Goal: Transaction & Acquisition: Obtain resource

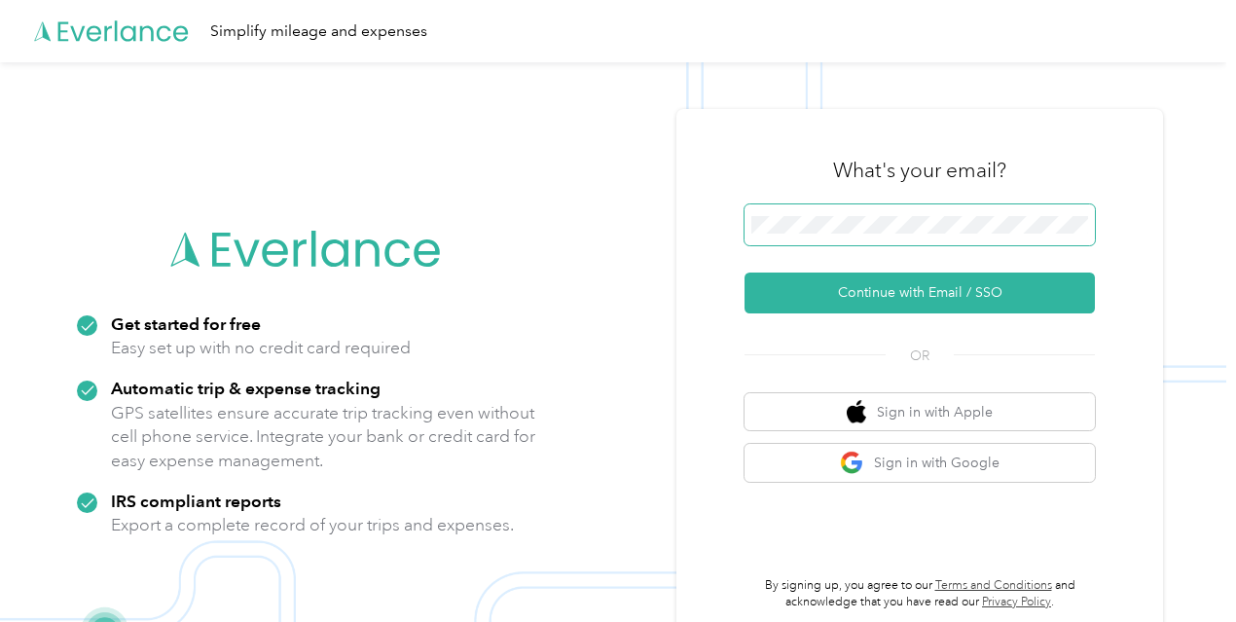
click at [744, 272] on button "Continue with Email / SSO" at bounding box center [919, 292] width 350 height 41
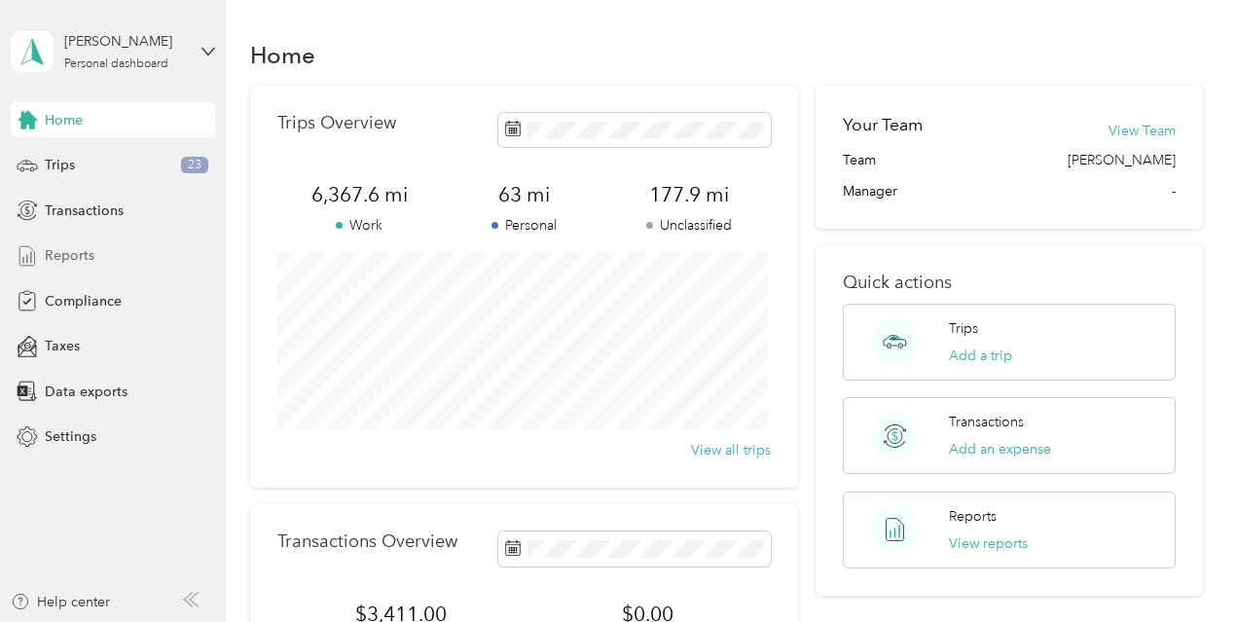
click at [74, 251] on span "Reports" at bounding box center [70, 255] width 50 height 20
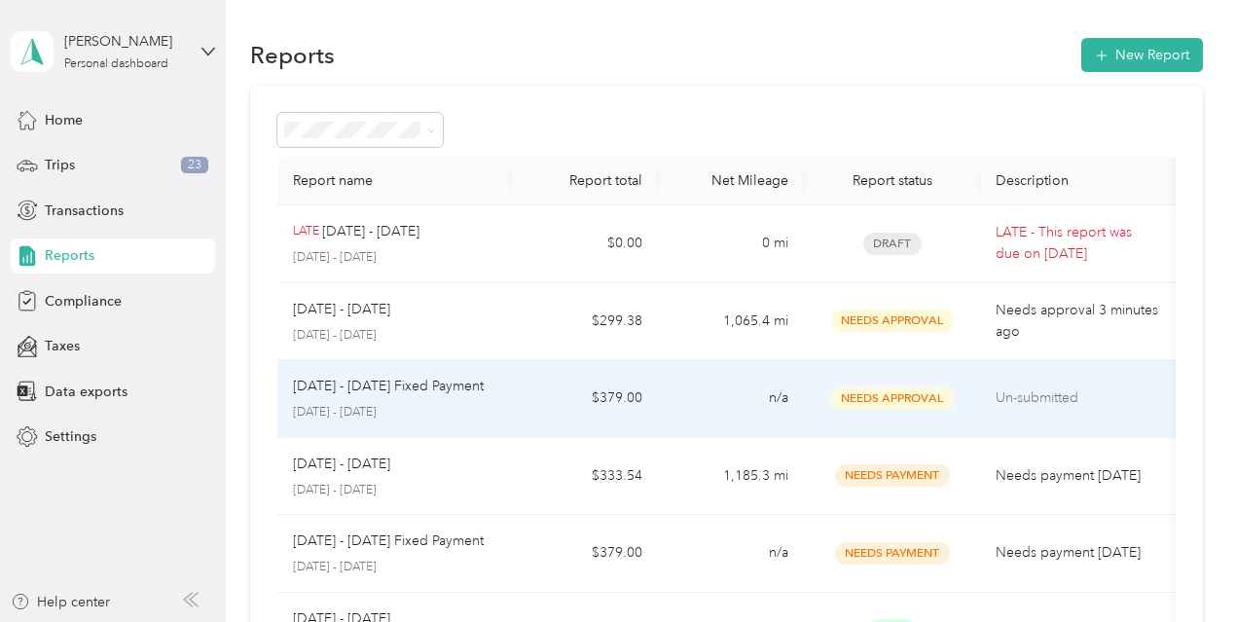
click at [1024, 400] on p "Un-submitted" at bounding box center [1078, 397] width 164 height 21
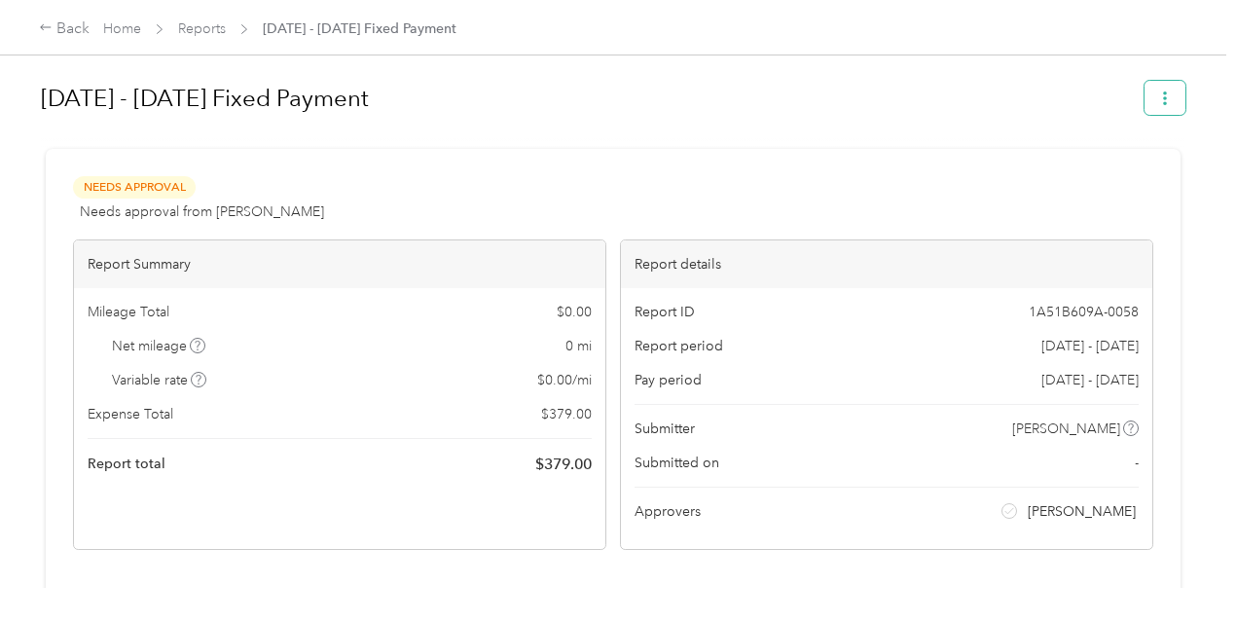
click at [1163, 98] on icon "button" at bounding box center [1165, 98] width 4 height 14
click at [1104, 170] on span "Download" at bounding box center [1104, 169] width 64 height 20
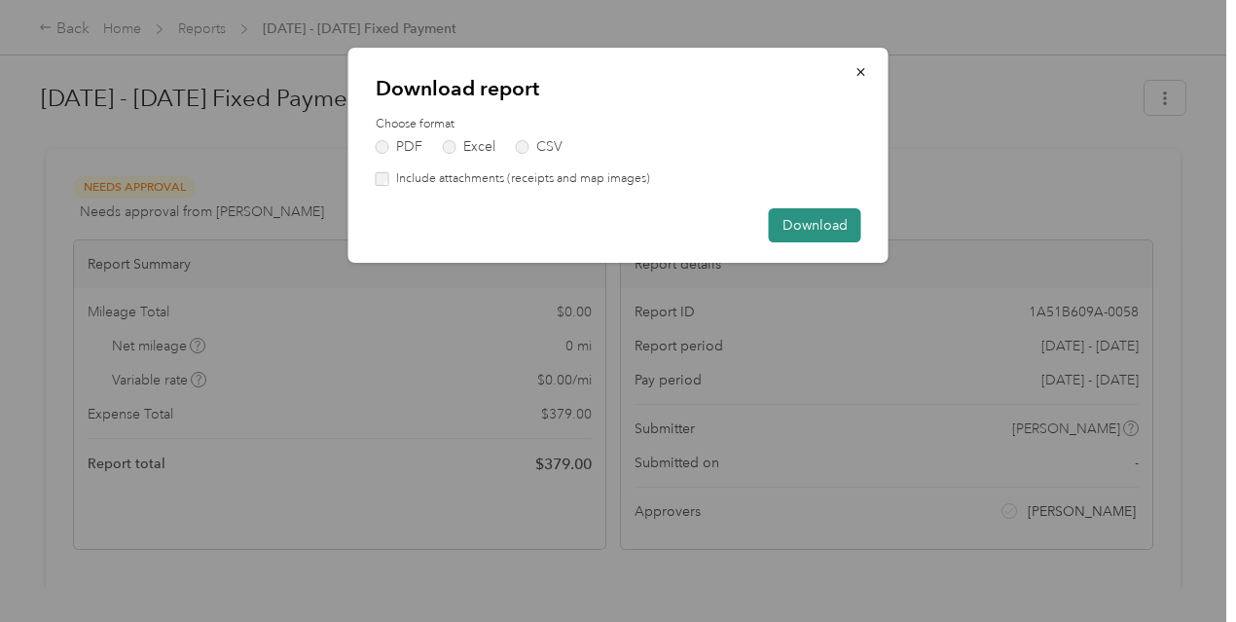
click at [823, 221] on button "Download" at bounding box center [815, 225] width 92 height 34
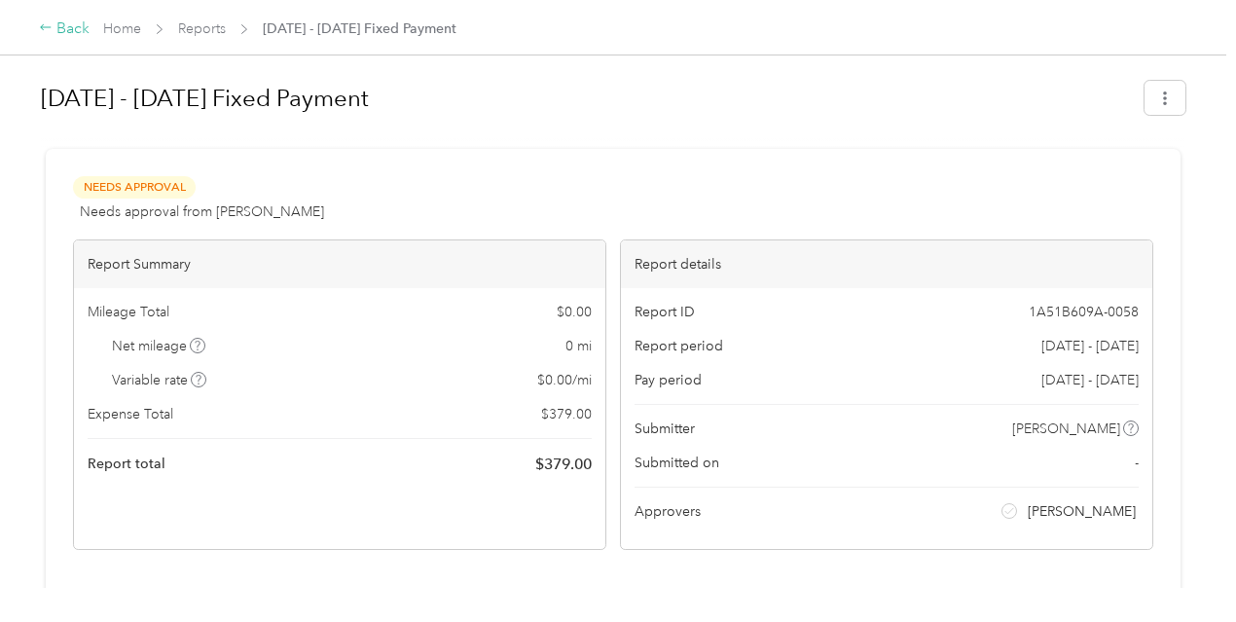
click at [41, 24] on icon at bounding box center [46, 27] width 14 height 14
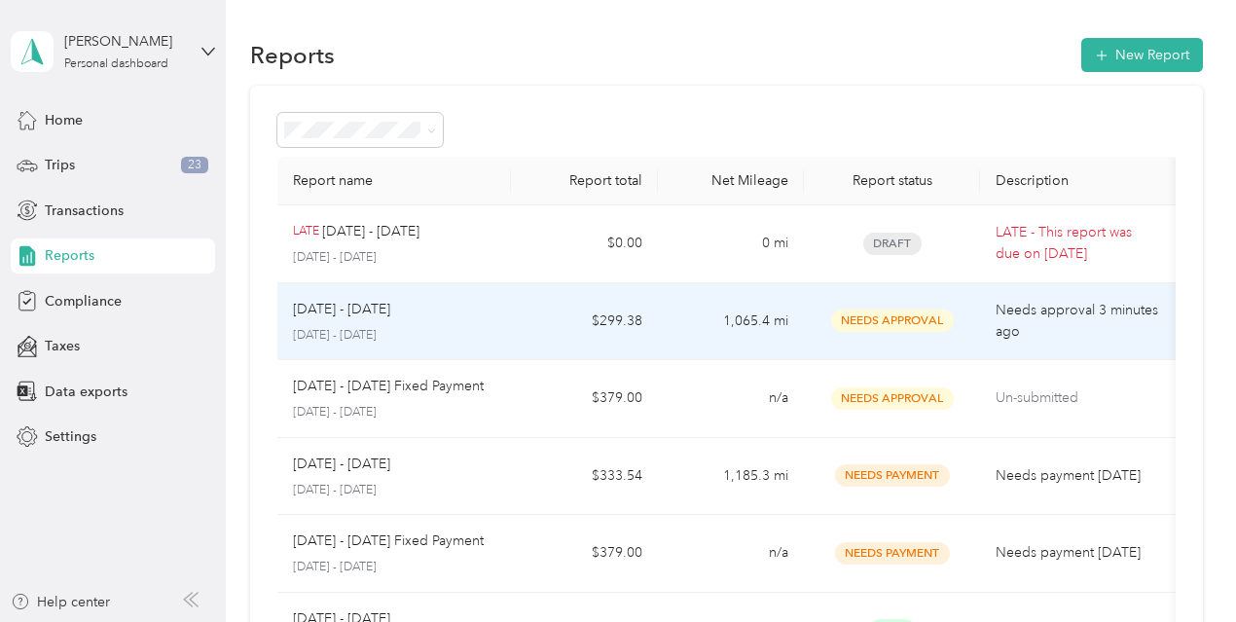
click at [1030, 313] on p "Needs approval 3 minutes ago" at bounding box center [1078, 321] width 164 height 43
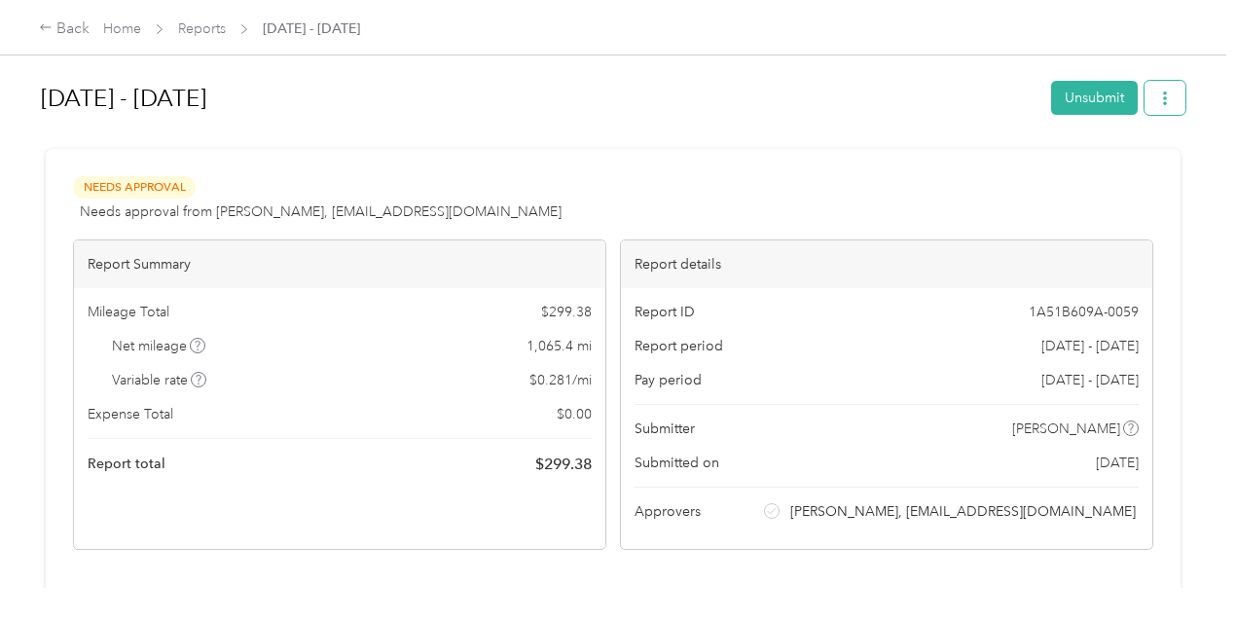
click at [1160, 101] on icon "button" at bounding box center [1165, 98] width 14 height 14
click at [1108, 168] on span "Download" at bounding box center [1104, 169] width 64 height 20
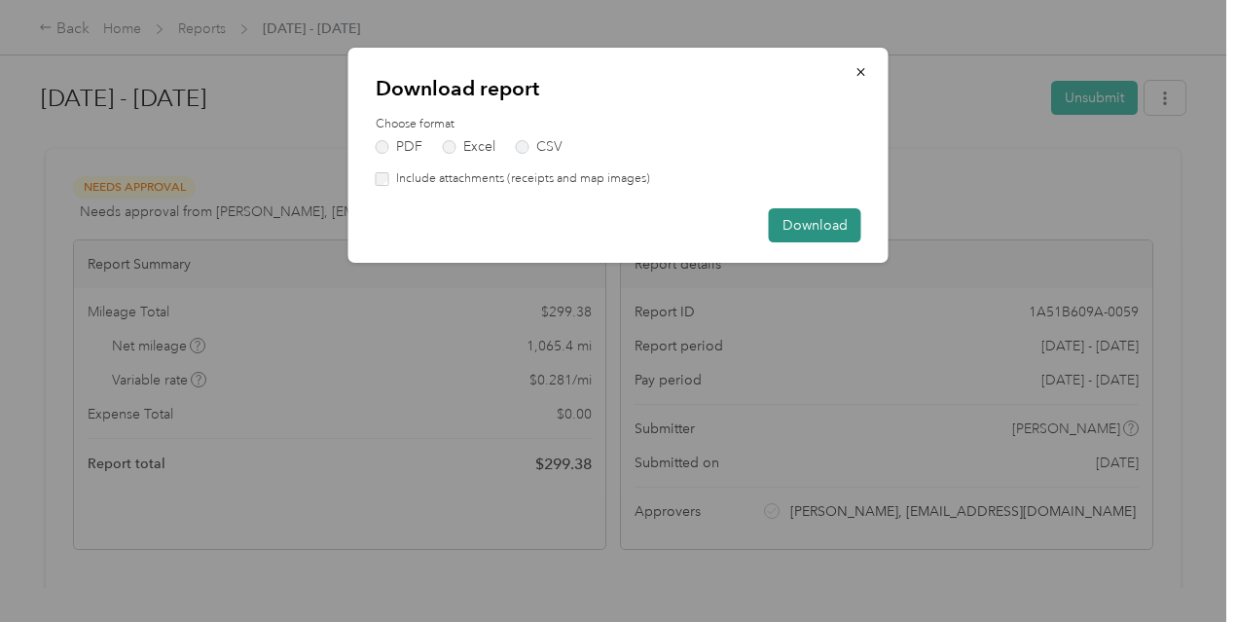
click at [815, 223] on button "Download" at bounding box center [815, 225] width 92 height 34
